Goal: Task Accomplishment & Management: Use online tool/utility

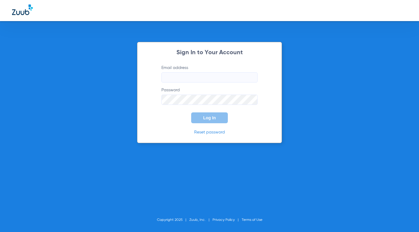
type input "[EMAIL_ADDRESS][DOMAIN_NAME]"
click at [221, 80] on input "[EMAIL_ADDRESS][DOMAIN_NAME]" at bounding box center [210, 77] width 96 height 10
click at [175, 117] on form "Email address [EMAIL_ADDRESS][DOMAIN_NAME] Password Log In" at bounding box center [210, 94] width 114 height 58
click at [205, 117] on span "Log In" at bounding box center [209, 117] width 13 height 5
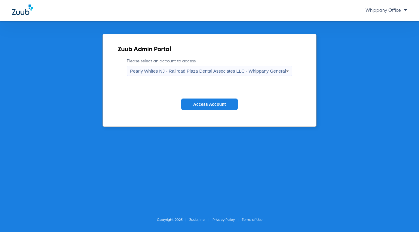
click at [276, 73] on span "Pearly Whites NJ - Railroad Plaza Dental Associates LLC - Whippany General" at bounding box center [208, 70] width 156 height 5
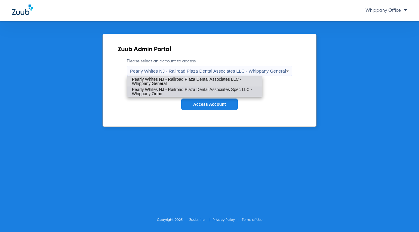
click at [247, 91] on span "Pearly Whites NJ - Railroad Plaza Dental Associates Spec LLC - Whippany Ortho" at bounding box center [195, 91] width 126 height 8
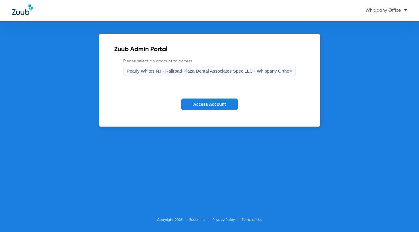
click at [223, 104] on span "Access Account" at bounding box center [209, 104] width 32 height 5
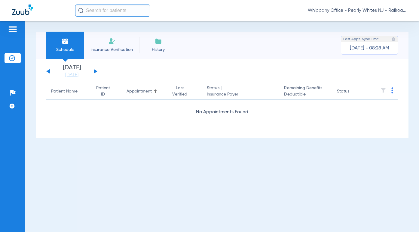
click at [93, 72] on div "[DATE] [DATE] [DATE] [DATE] [DATE] [DATE] [DATE] [DATE] [DATE] [DATE] [DATE] [D…" at bounding box center [71, 71] width 51 height 13
click at [97, 73] on div "[DATE] [DATE] [DATE] [DATE] [DATE] [DATE] [DATE] [DATE] [DATE] [DATE] [DATE] [D…" at bounding box center [71, 71] width 51 height 13
click at [95, 71] on button at bounding box center [96, 71] width 4 height 5
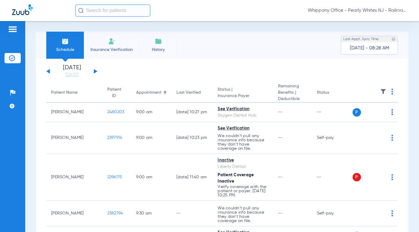
click at [393, 91] on th at bounding box center [376, 93] width 46 height 20
click at [392, 94] on img at bounding box center [393, 91] width 2 height 6
click at [366, 118] on button "Verify All" at bounding box center [366, 116] width 46 height 12
click at [392, 92] on img at bounding box center [393, 91] width 2 height 6
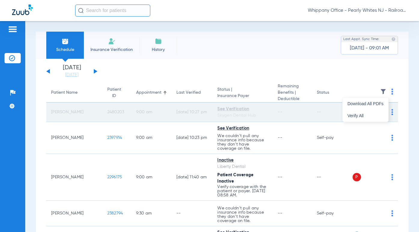
click at [356, 113] on button "Verify All" at bounding box center [366, 116] width 46 height 12
click at [357, 115] on div "P S" at bounding box center [369, 112] width 33 height 8
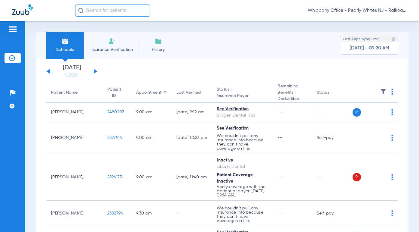
click at [392, 95] on span at bounding box center [393, 93] width 2 height 4
click at [369, 114] on span "Verify All" at bounding box center [366, 115] width 36 height 4
